Goal: Find specific page/section: Find specific page/section

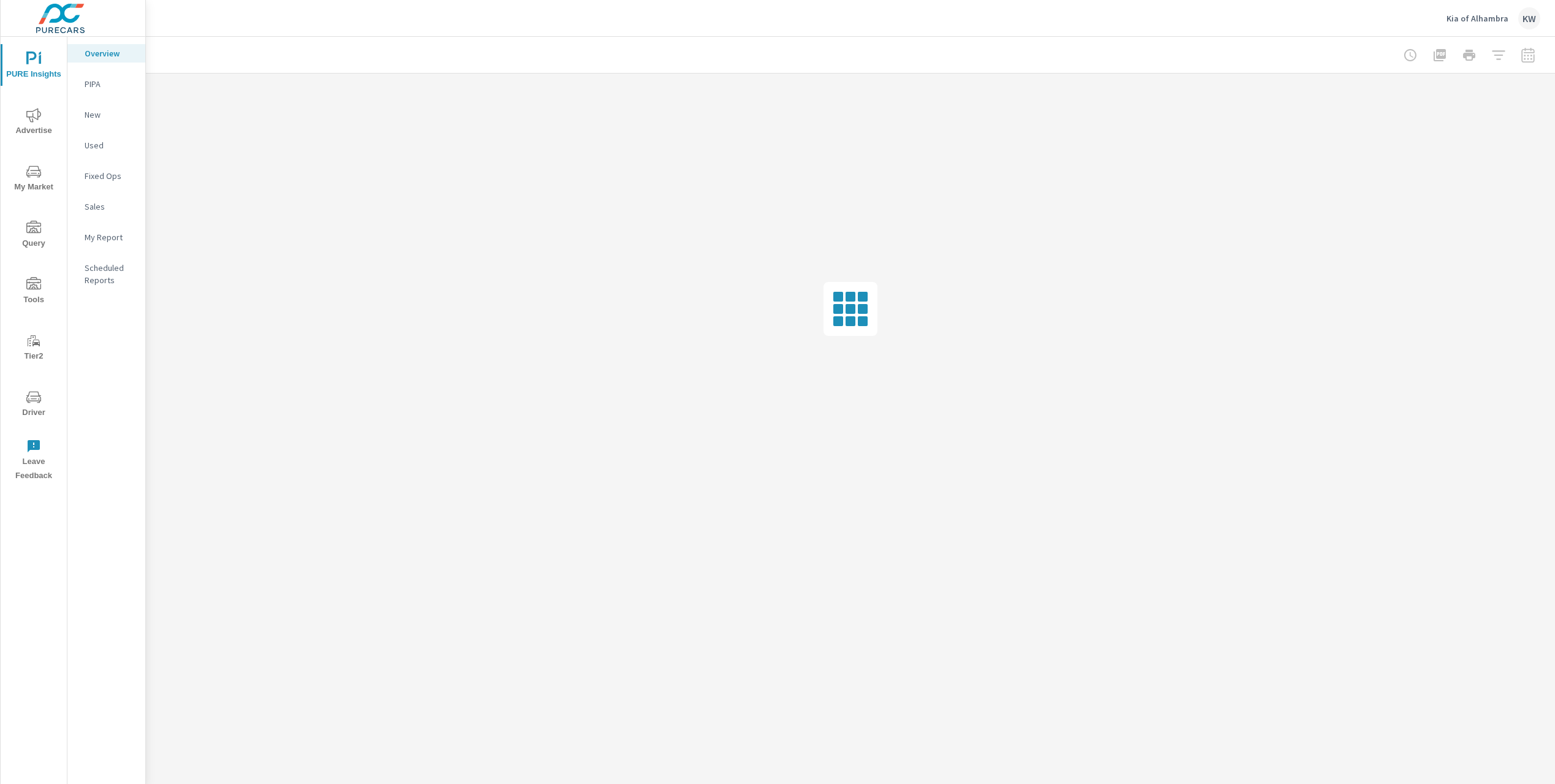
click at [39, 408] on span "Driver" at bounding box center [33, 405] width 59 height 30
click at [32, 407] on span "Driver" at bounding box center [33, 405] width 59 height 30
